Goal: Task Accomplishment & Management: Manage account settings

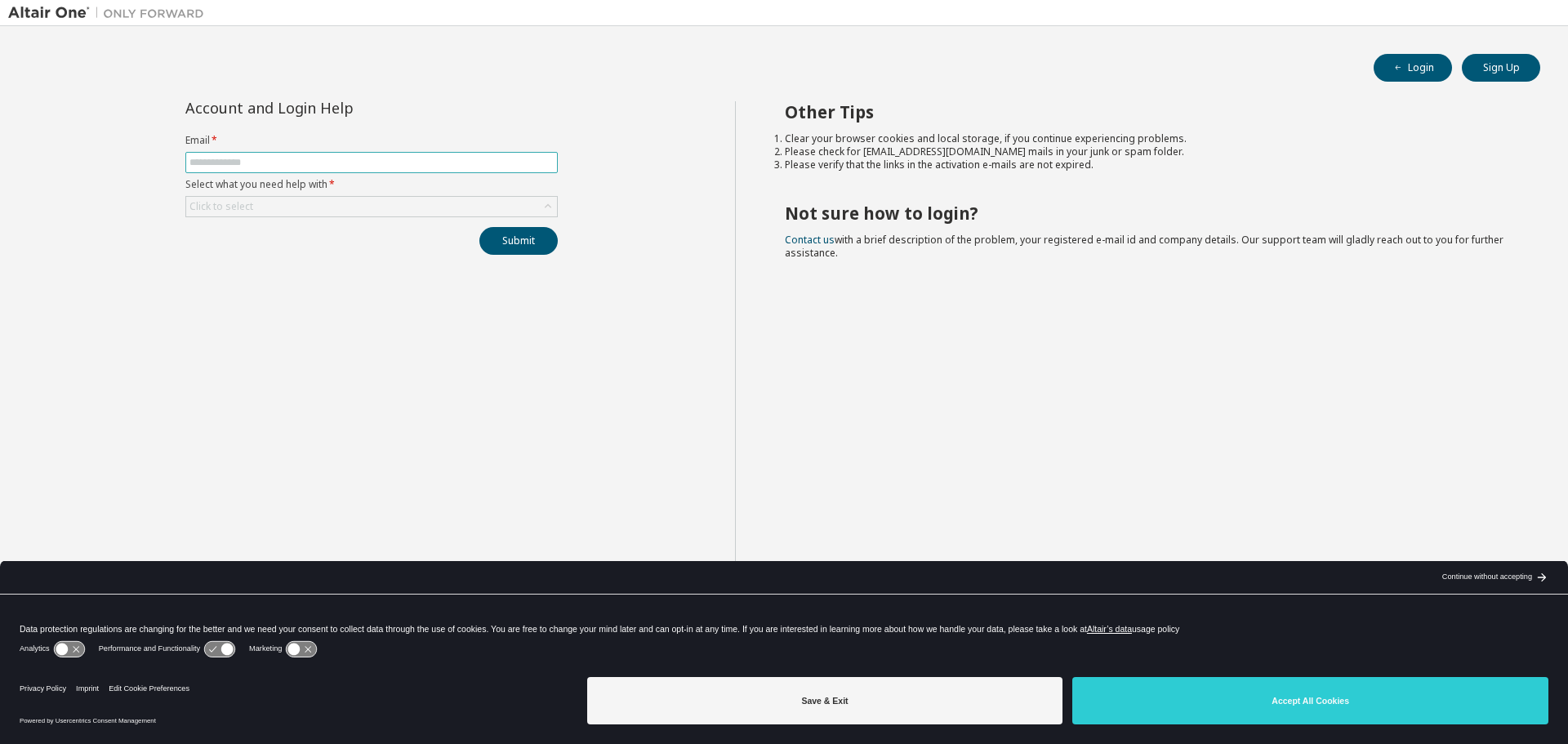
click at [276, 157] on input "text" at bounding box center [372, 162] width 364 height 13
type input "**********"
click at [253, 200] on div "Click to select" at bounding box center [221, 207] width 69 height 18
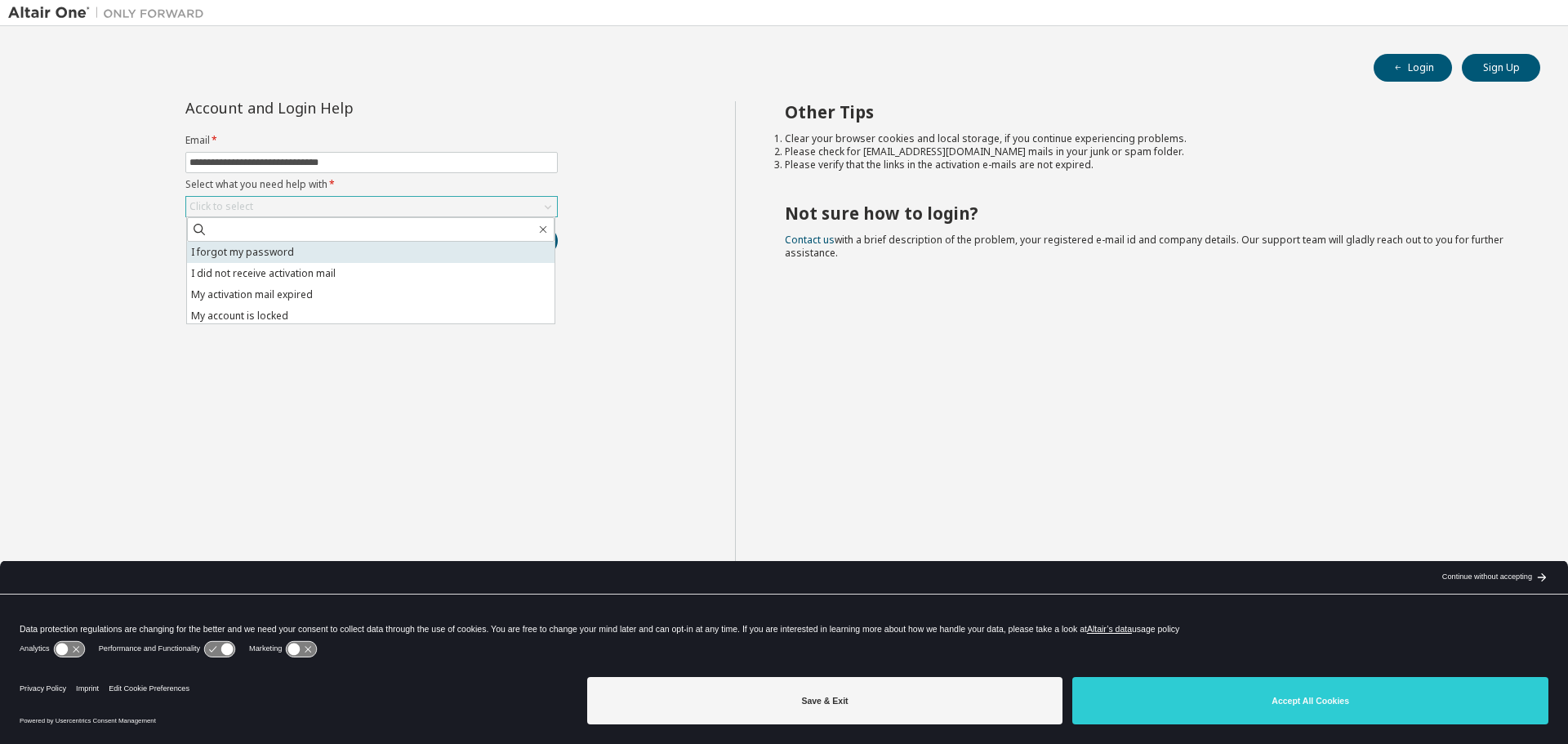
click at [244, 259] on li "I forgot my password" at bounding box center [371, 253] width 368 height 22
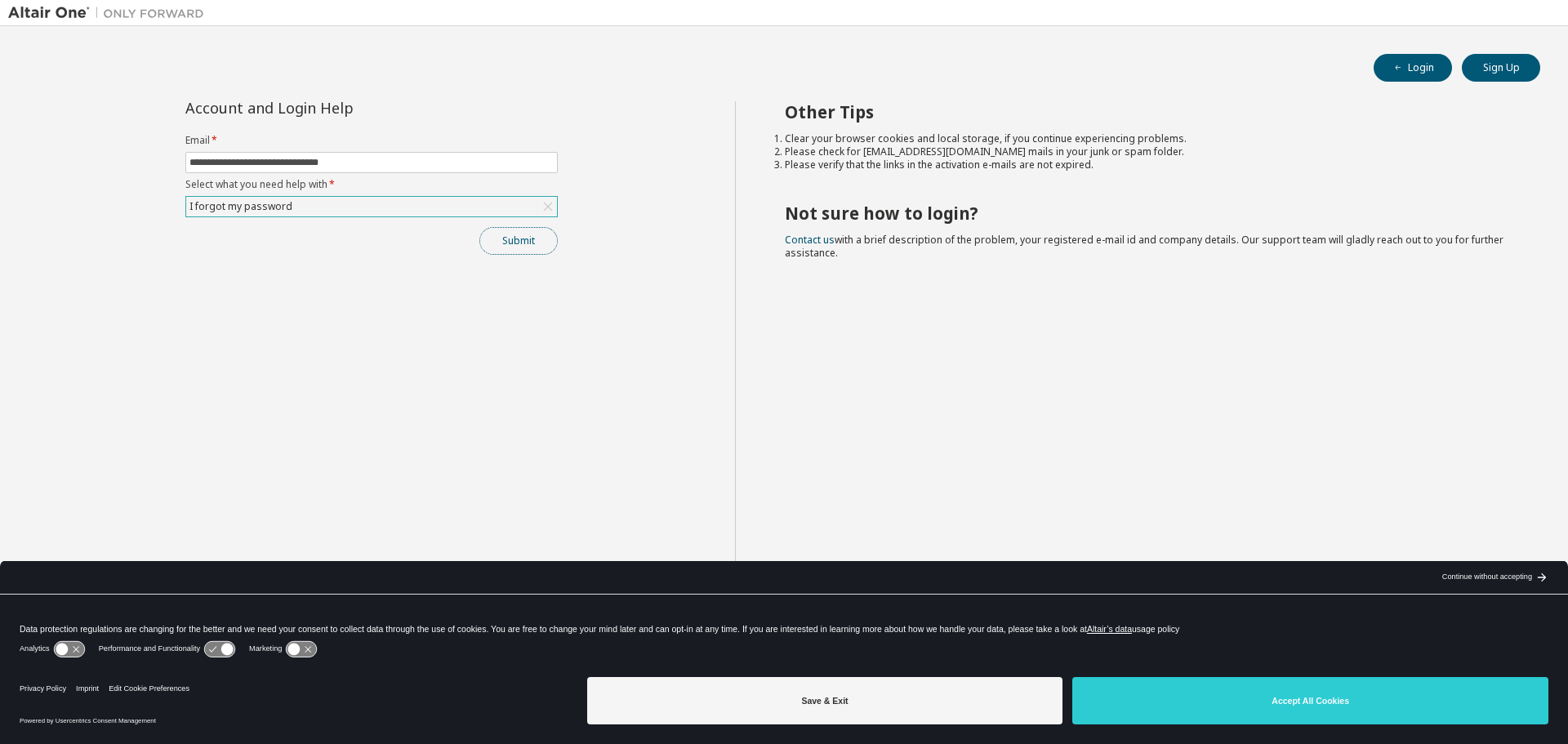
click at [507, 238] on button "Submit" at bounding box center [518, 241] width 79 height 28
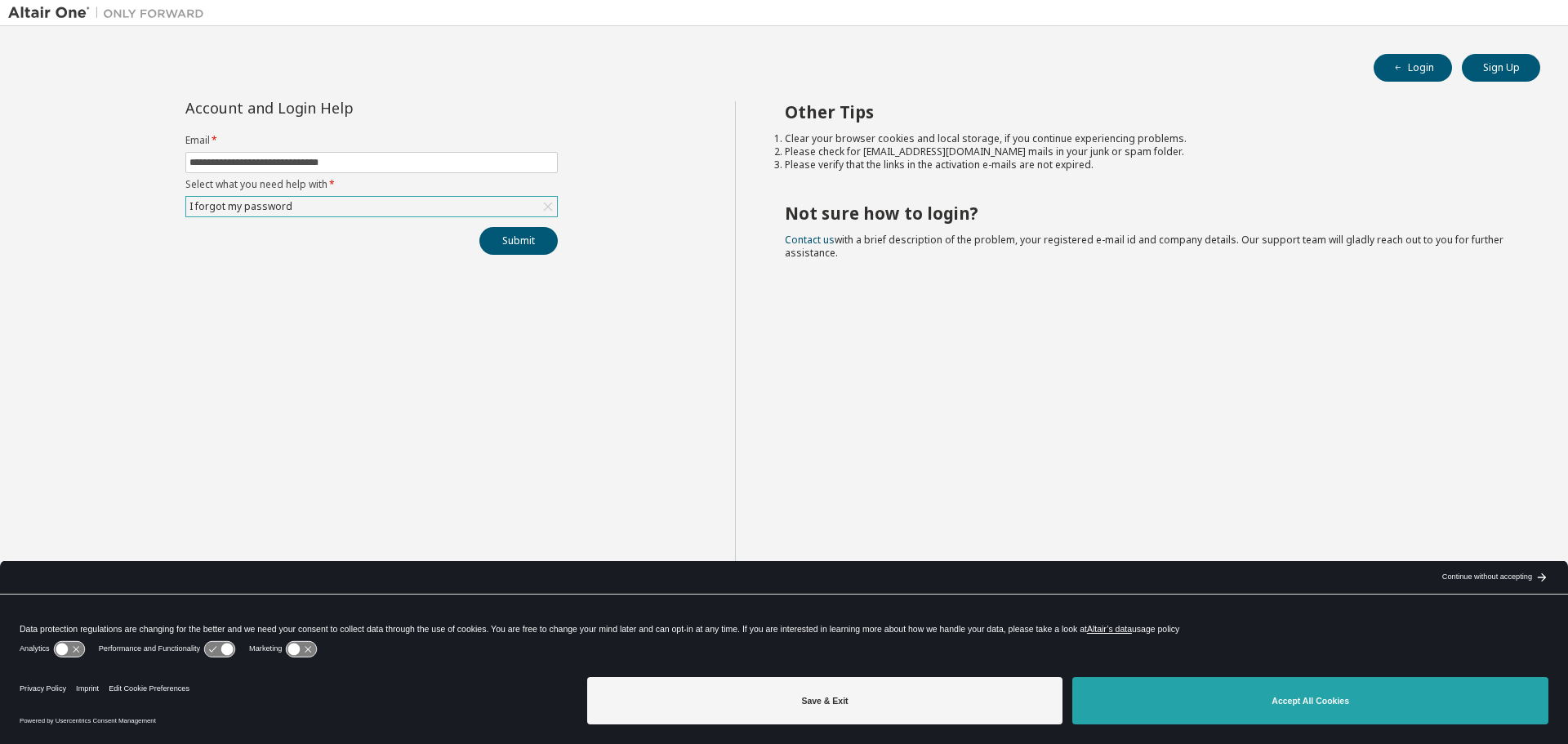
click at [1344, 695] on button "Accept All Cookies" at bounding box center [1310, 701] width 476 height 47
